Goal: Check status: Check status

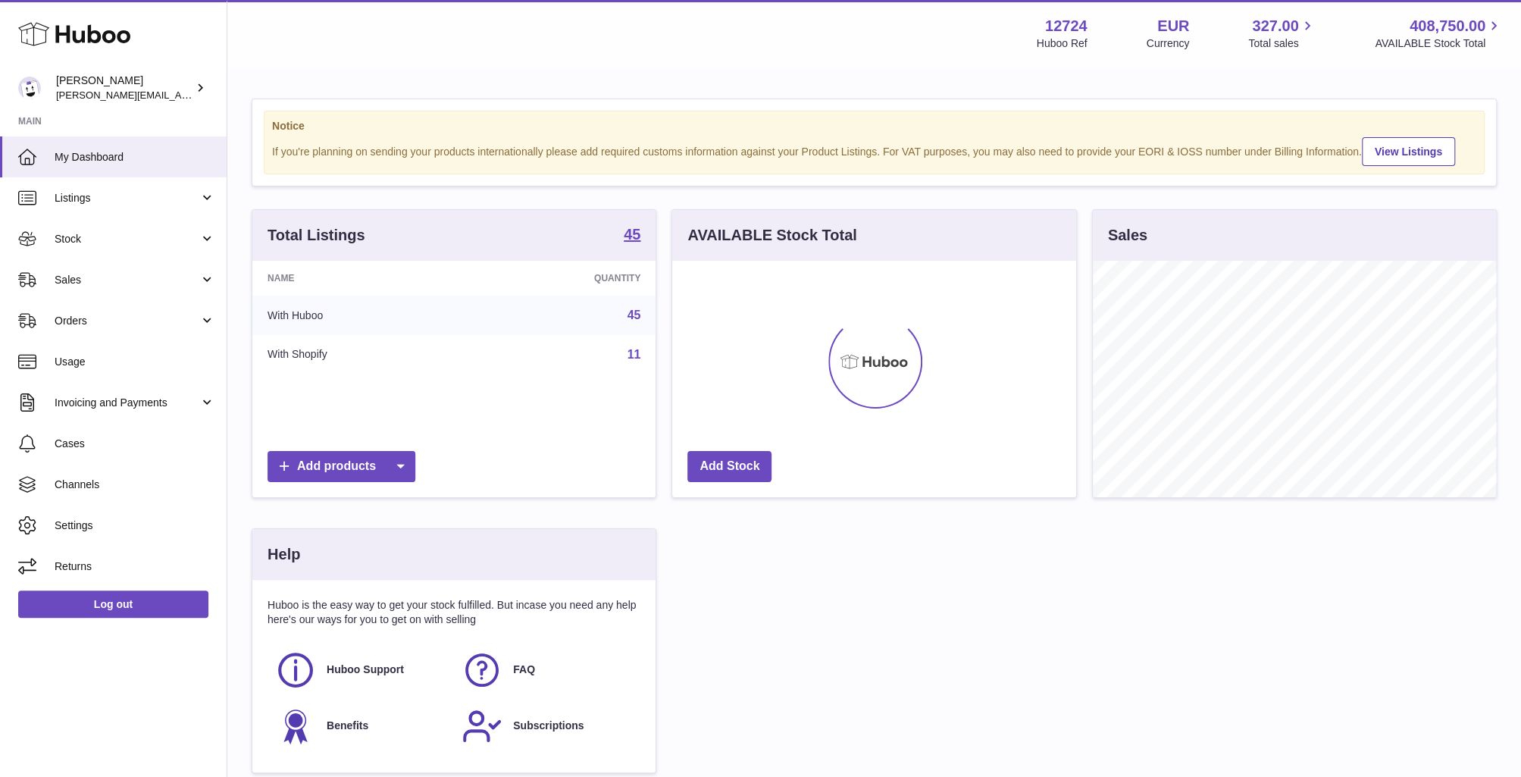
scroll to position [236, 404]
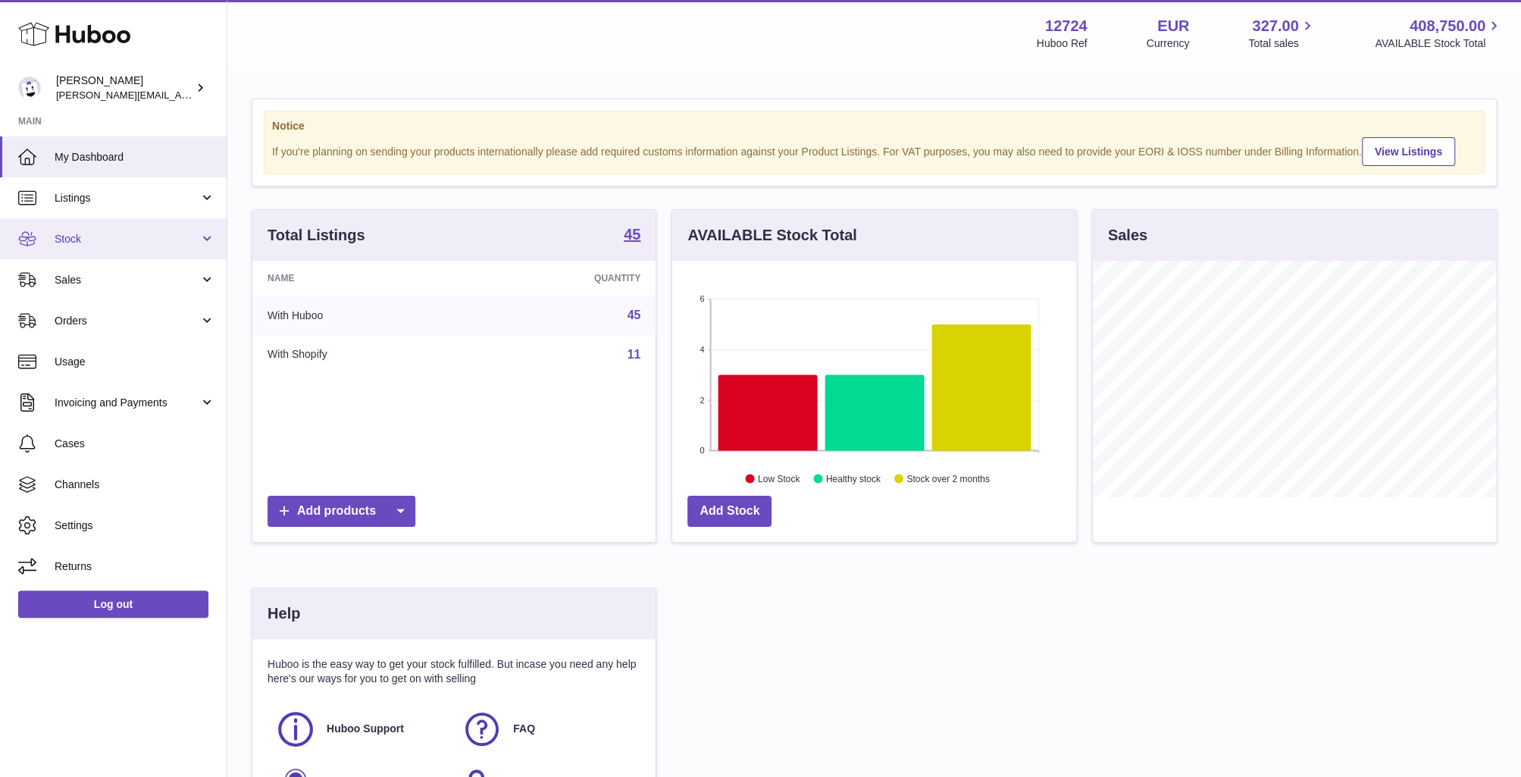
click at [142, 246] on link "Stock" at bounding box center [113, 238] width 227 height 41
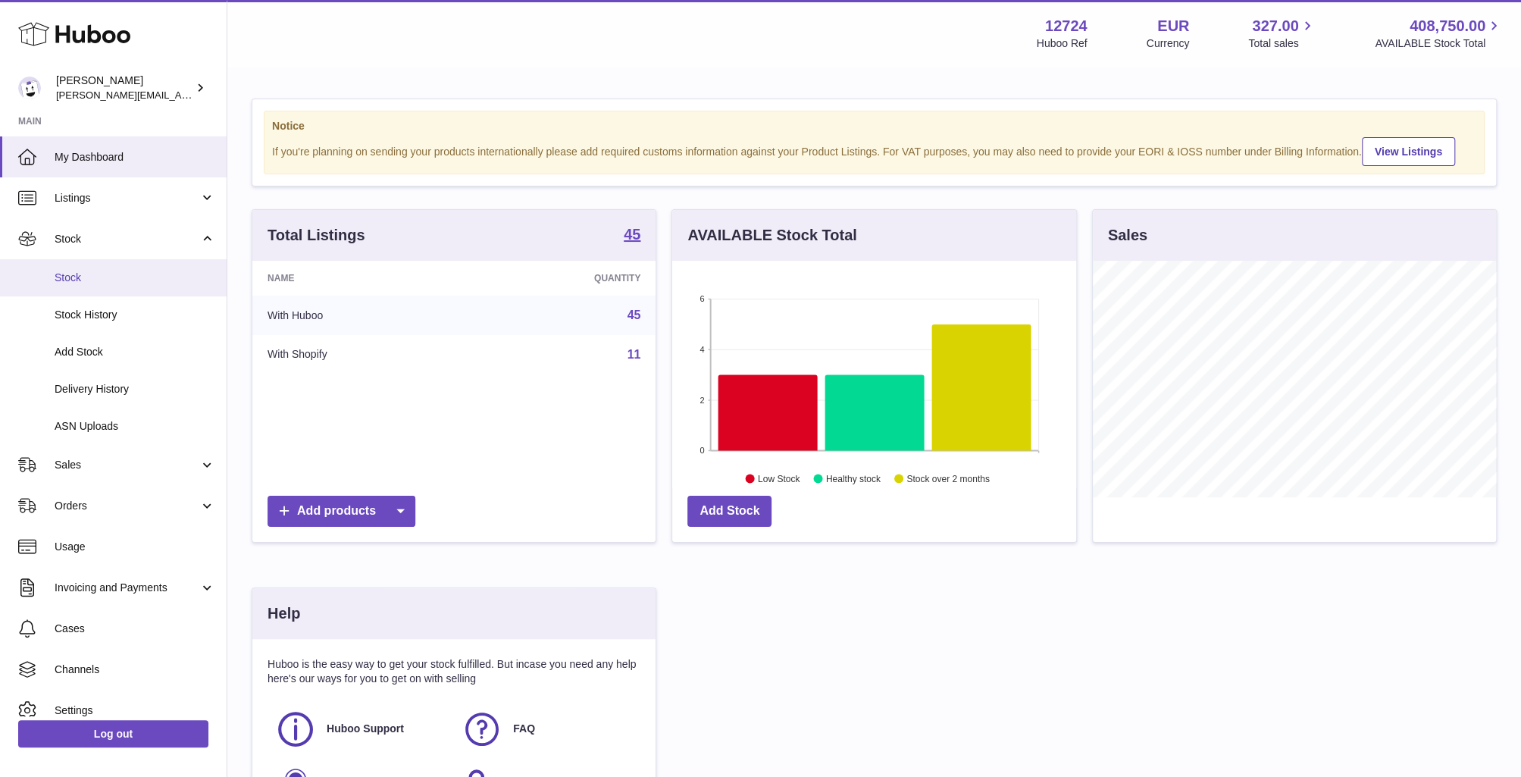
click at [130, 285] on link "Stock" at bounding box center [113, 277] width 227 height 37
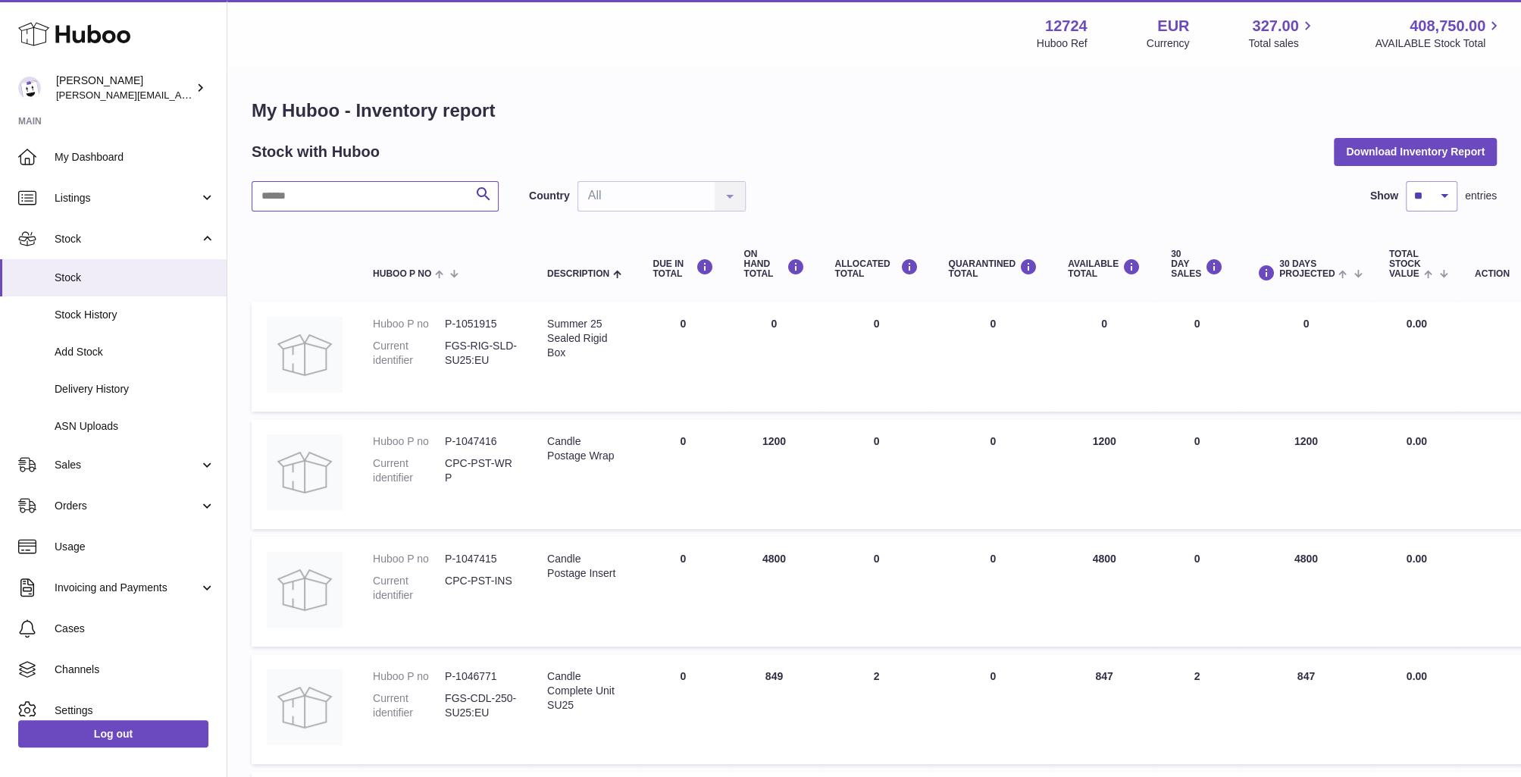
click at [418, 209] on input "text" at bounding box center [375, 196] width 247 height 30
type input "**********"
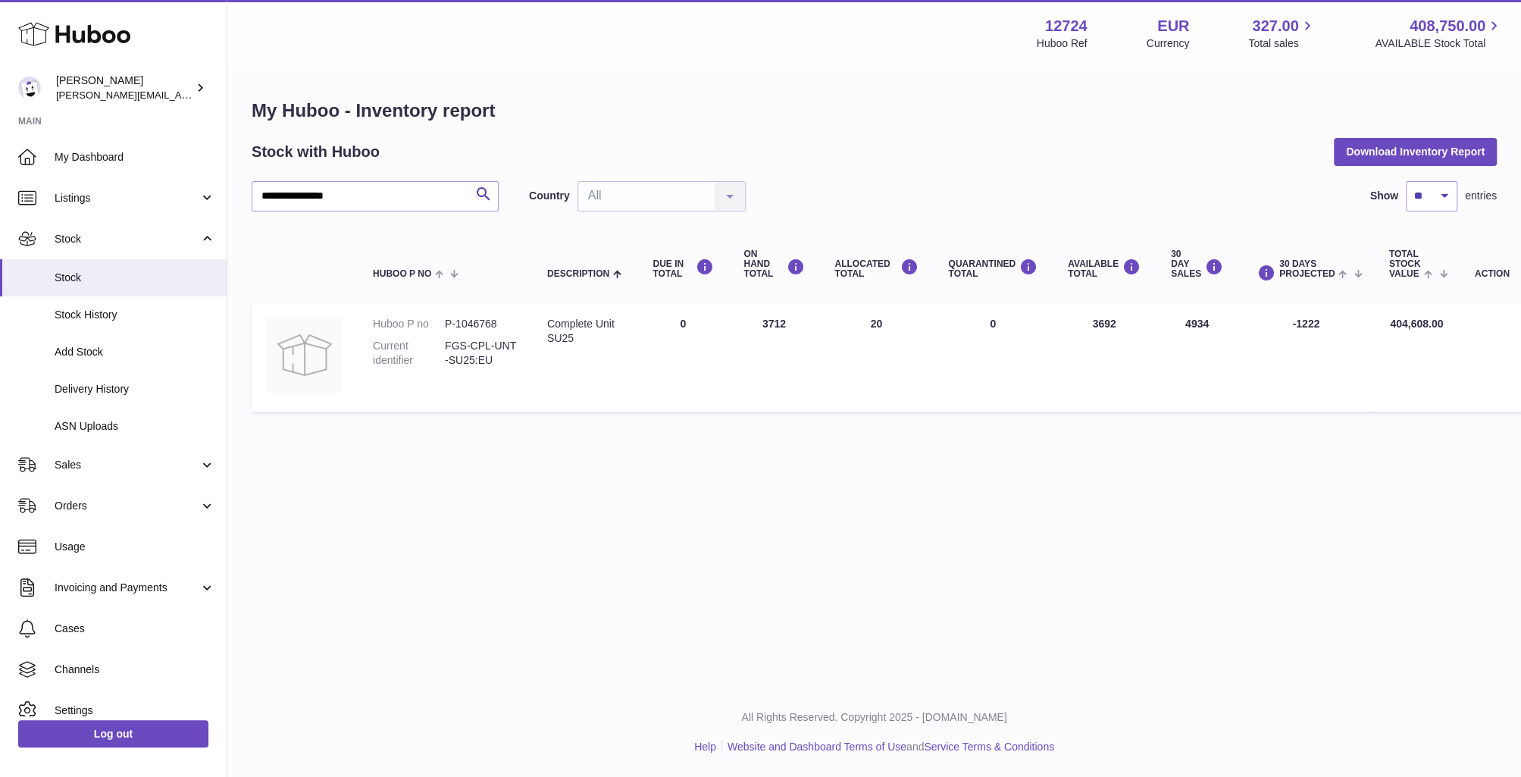
drag, startPoint x: 1088, startPoint y: 324, endPoint x: 1127, endPoint y: 323, distance: 38.7
click at [1127, 323] on td "AVAILABLE Total 3692" at bounding box center [1104, 357] width 103 height 110
copy td "3692"
